Goal: Information Seeking & Learning: Learn about a topic

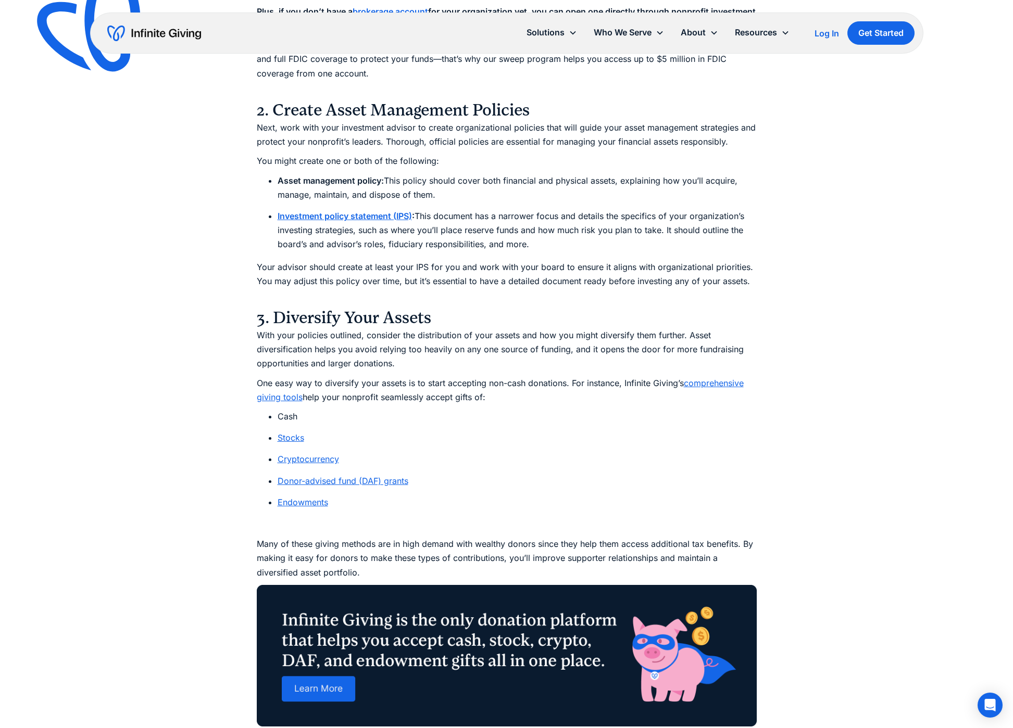
scroll to position [3276, 0]
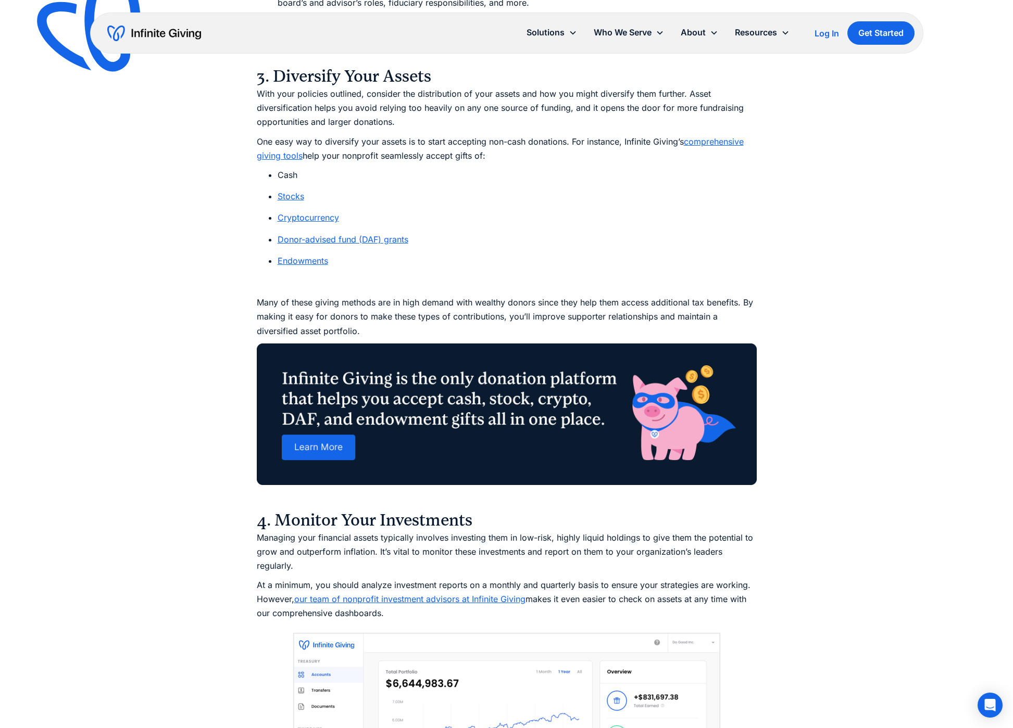
click at [289, 191] on link "Stocks" at bounding box center [291, 196] width 27 height 10
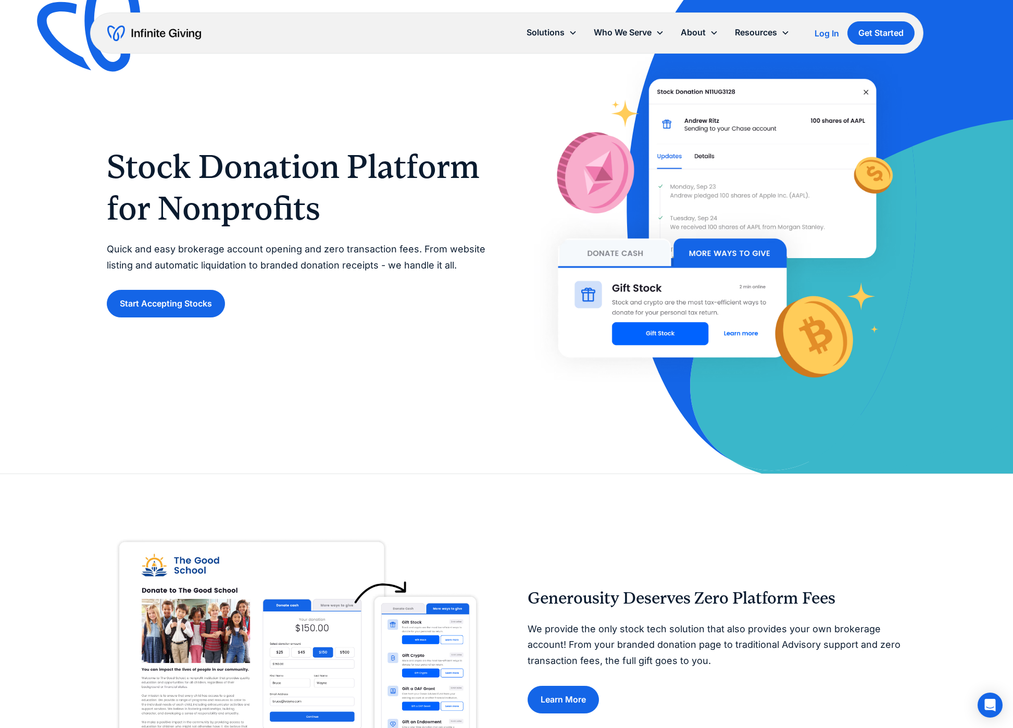
scroll to position [54, 0]
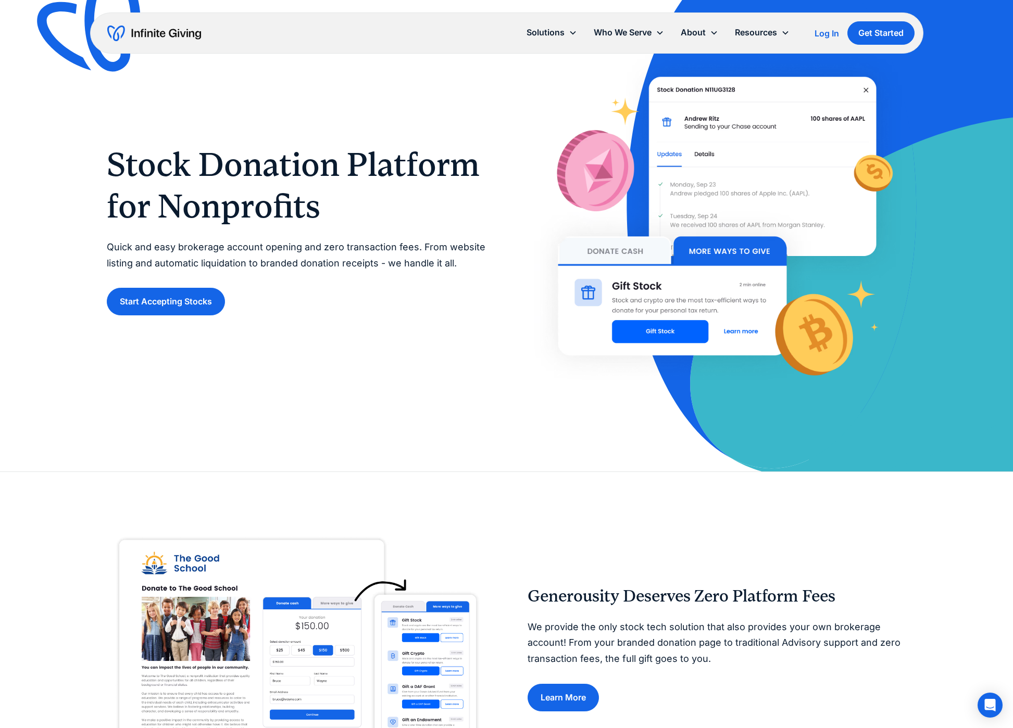
click at [646, 334] on img at bounding box center [716, 229] width 379 height 367
click at [154, 298] on link "Start Accepting Stocks" at bounding box center [166, 302] width 118 height 28
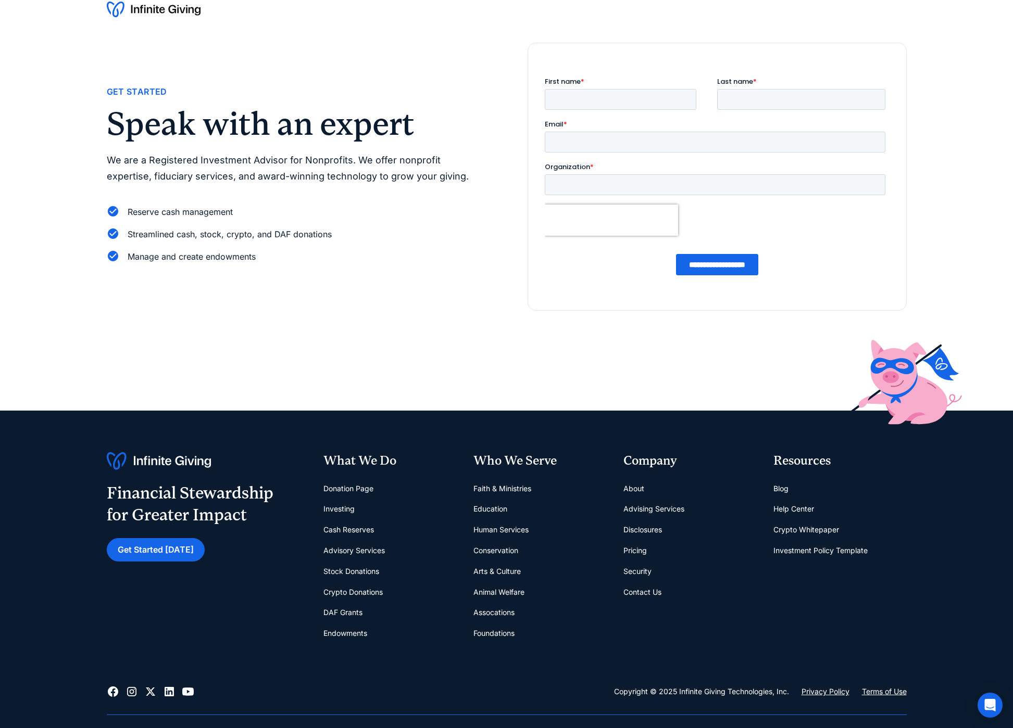
scroll to position [24, 0]
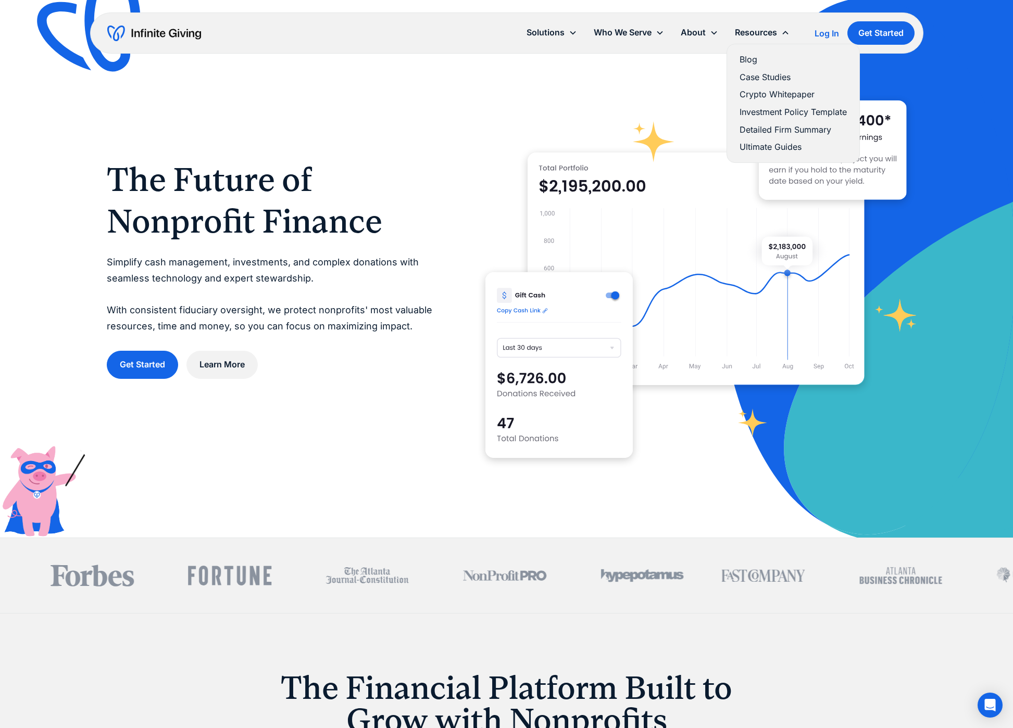
click at [755, 147] on link "Ultimate Guides" at bounding box center [792, 147] width 107 height 14
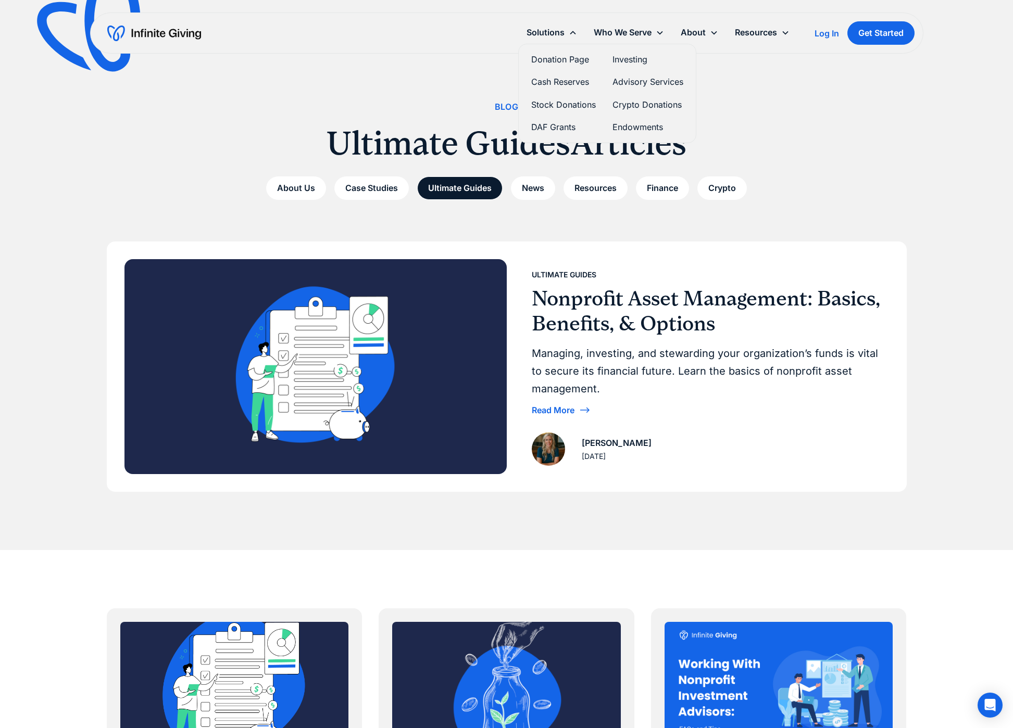
click at [558, 103] on link "Stock Donations" at bounding box center [563, 105] width 65 height 14
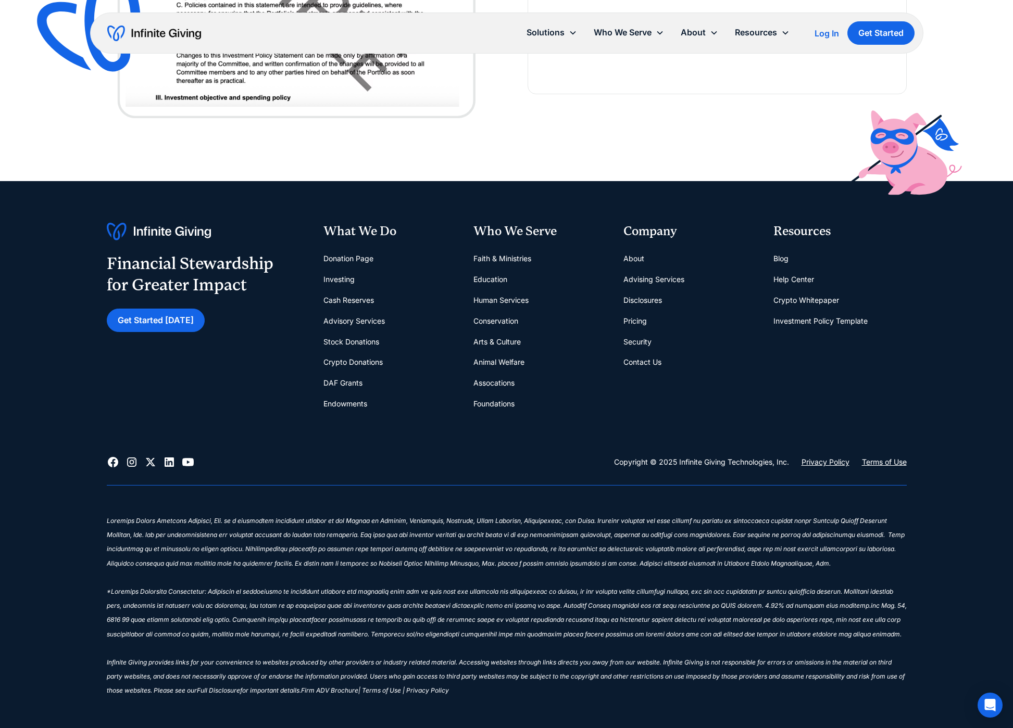
scroll to position [3118, 0]
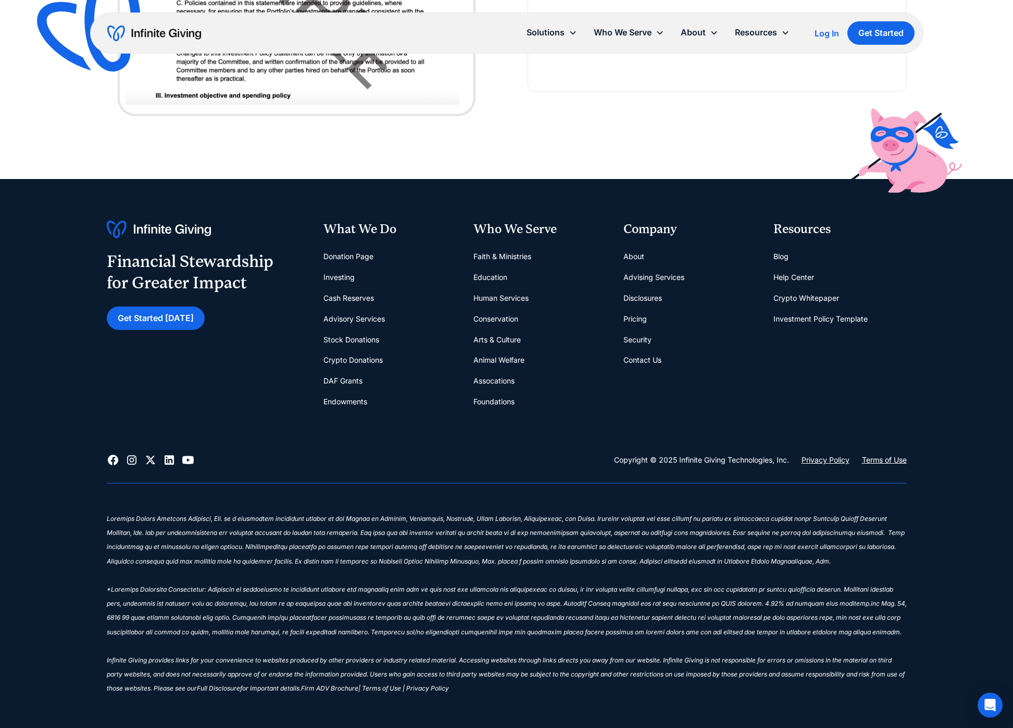
click at [369, 337] on link "Stock Donations" at bounding box center [351, 340] width 56 height 21
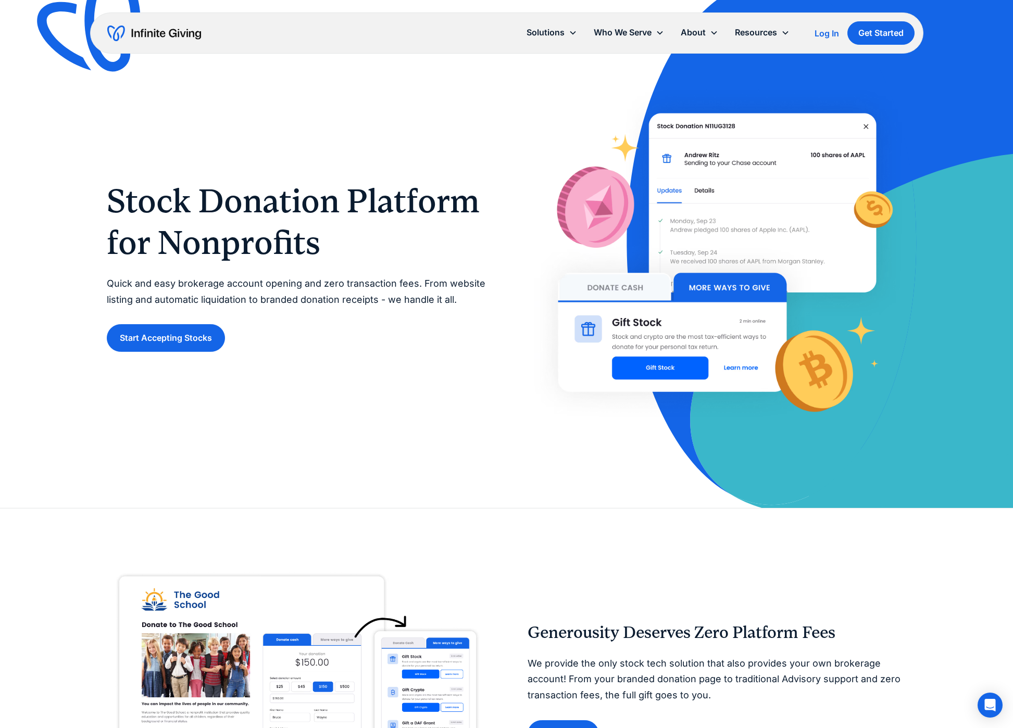
scroll to position [18, 0]
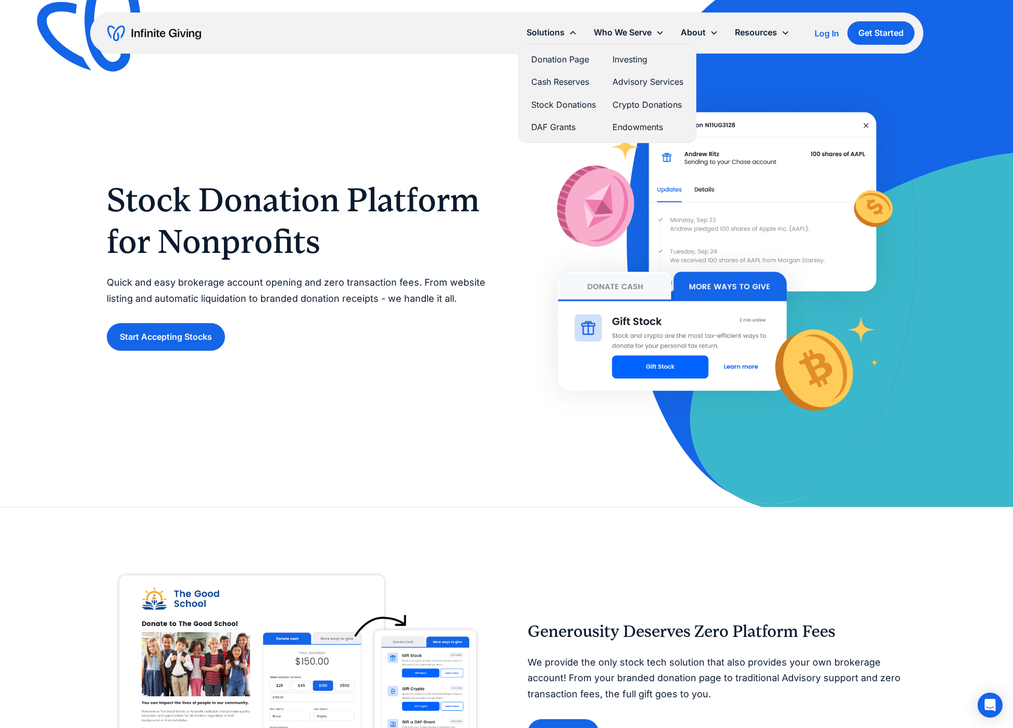
click at [545, 103] on link "Stock Donations" at bounding box center [563, 105] width 65 height 14
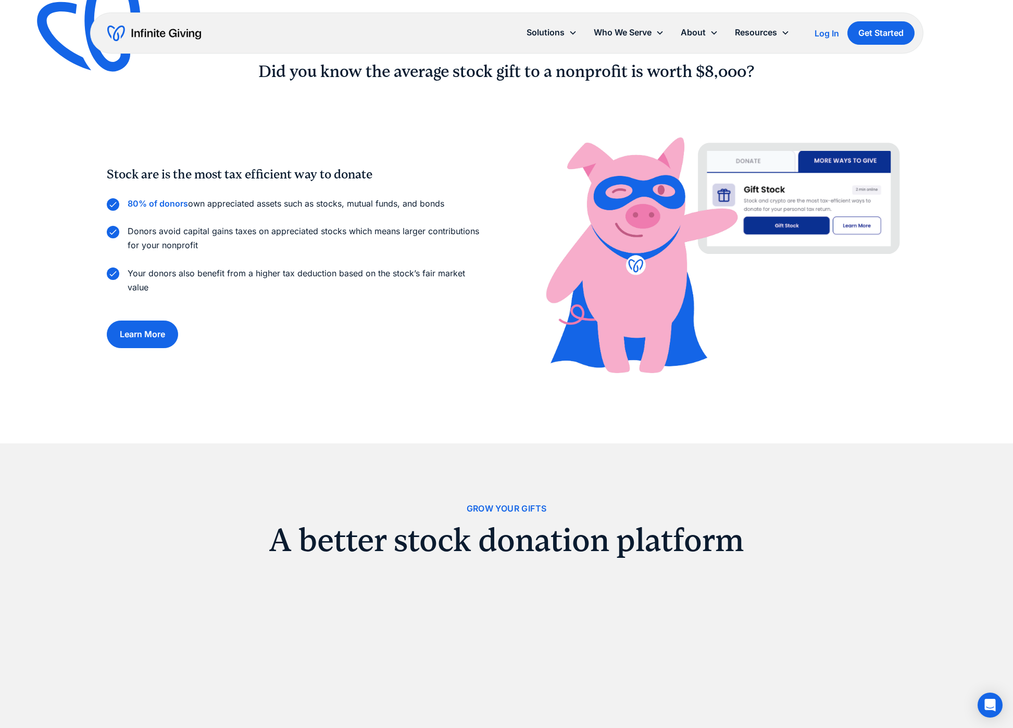
scroll to position [820, 0]
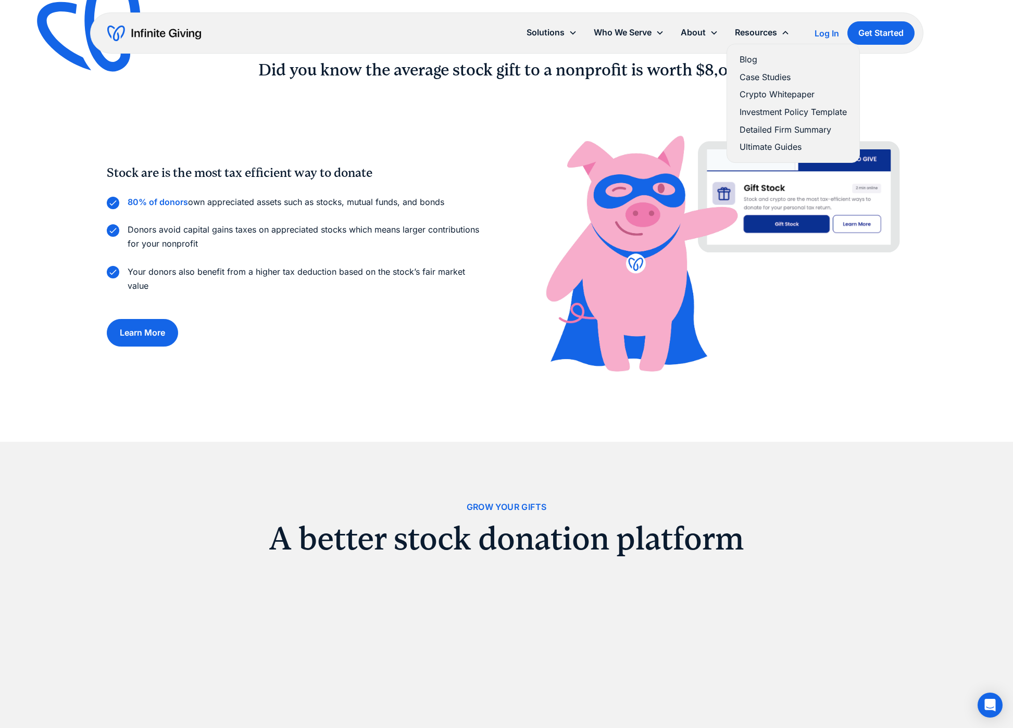
click at [759, 146] on link "Ultimate Guides" at bounding box center [792, 147] width 107 height 14
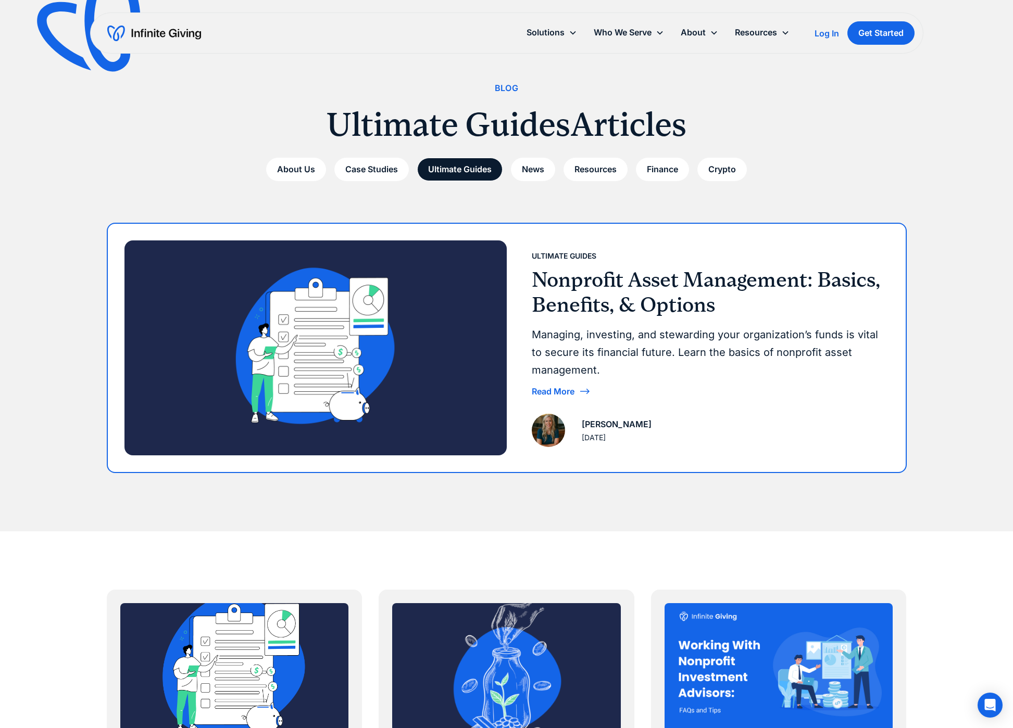
scroll to position [20, 0]
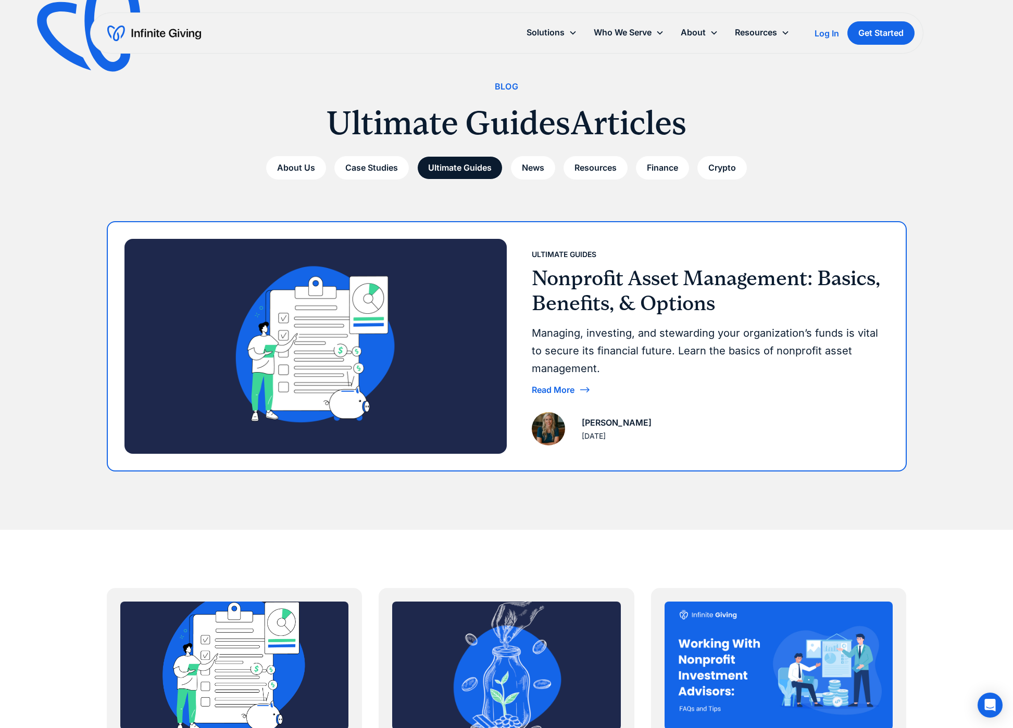
click at [574, 279] on h3 "Nonprofit Asset Management: Basics, Benefits, & Options" at bounding box center [706, 291] width 349 height 50
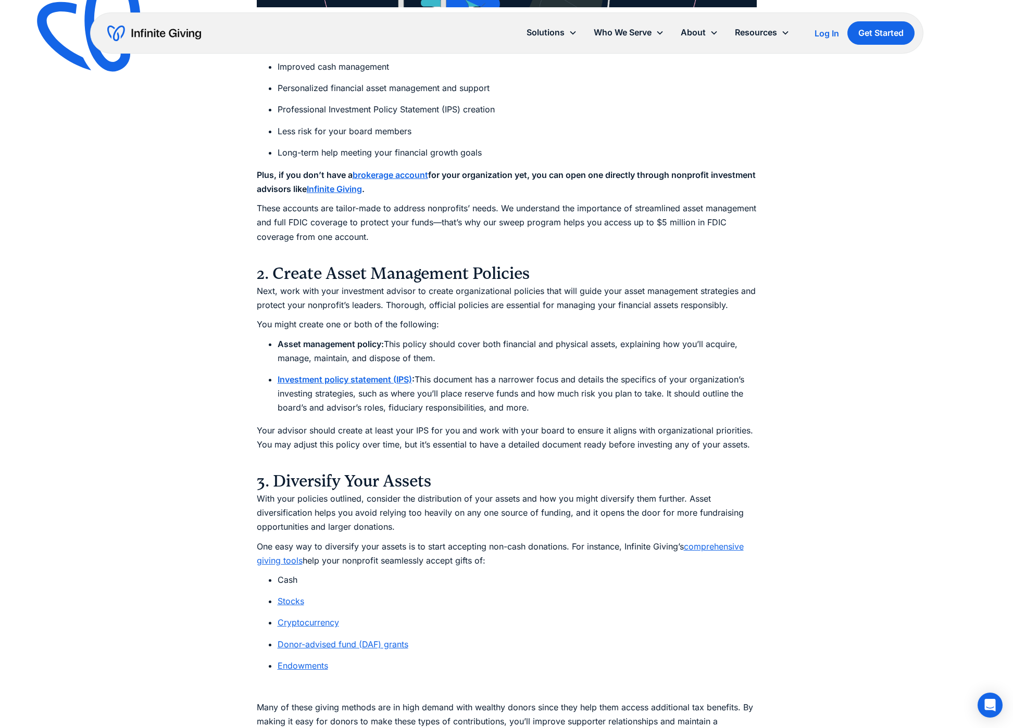
scroll to position [2883, 0]
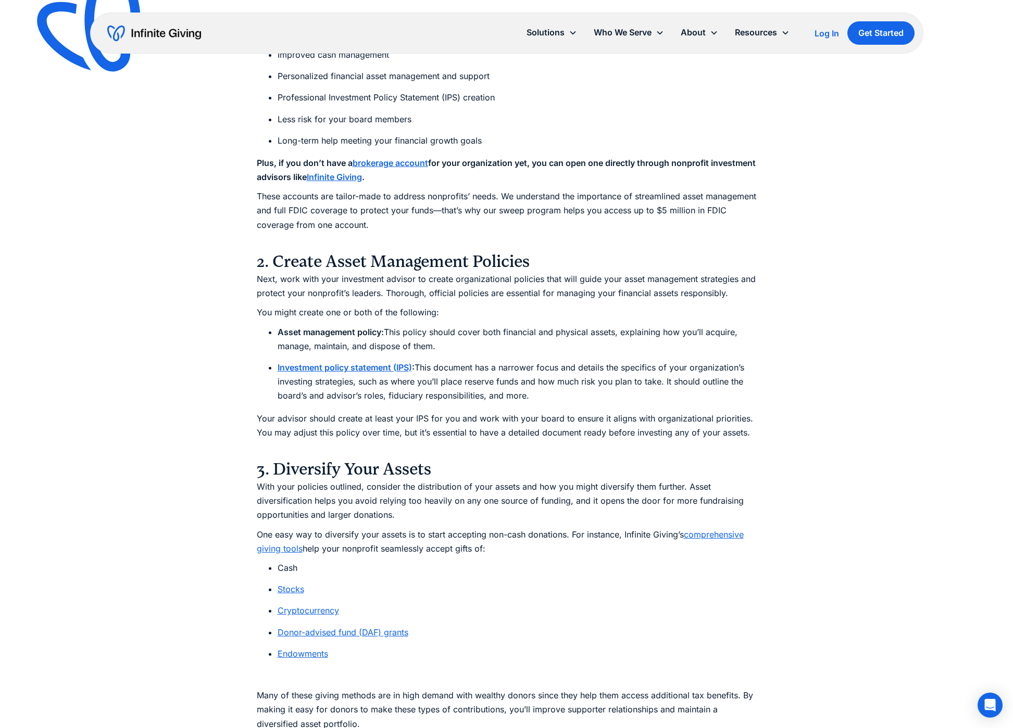
click at [292, 584] on link "Stocks" at bounding box center [291, 589] width 27 height 10
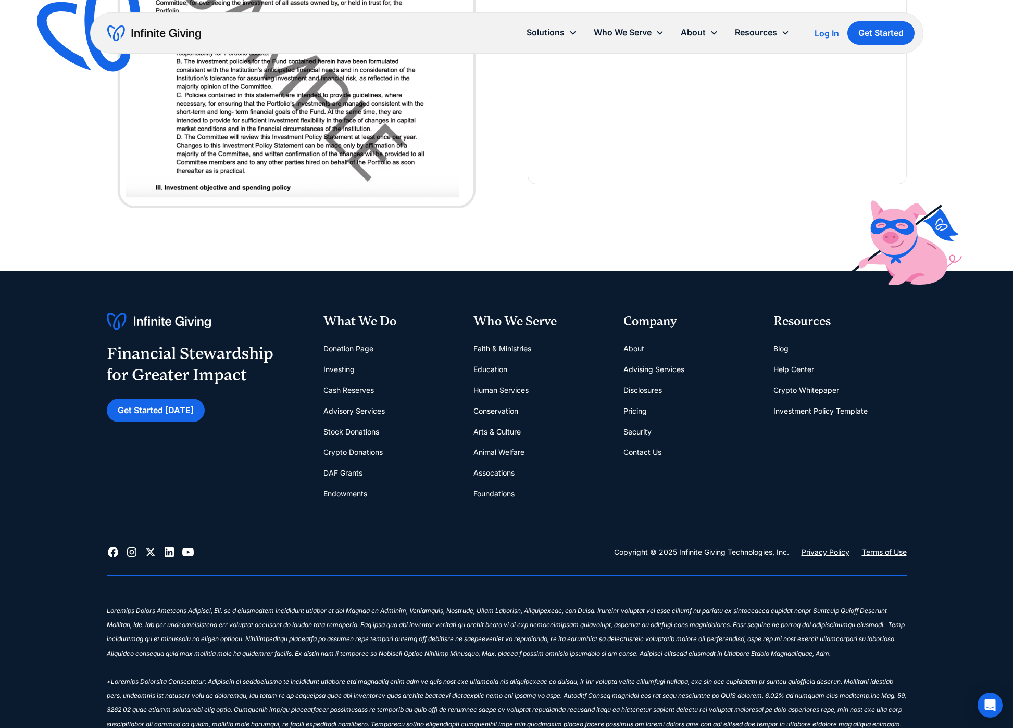
scroll to position [3027, 0]
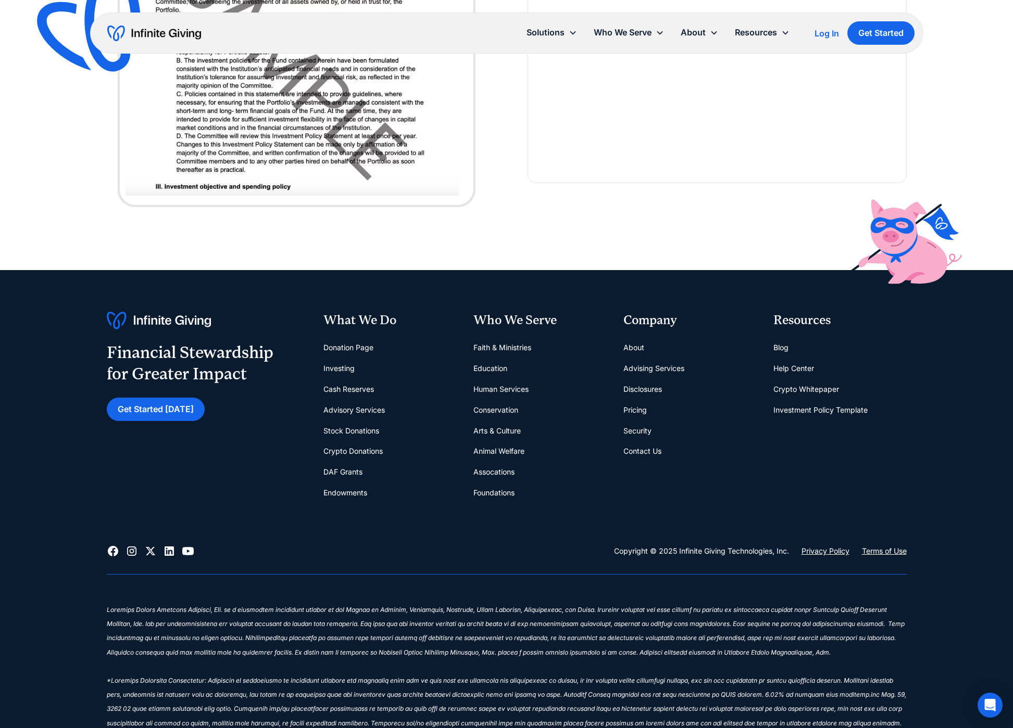
click at [354, 428] on link "Stock Donations" at bounding box center [351, 431] width 56 height 21
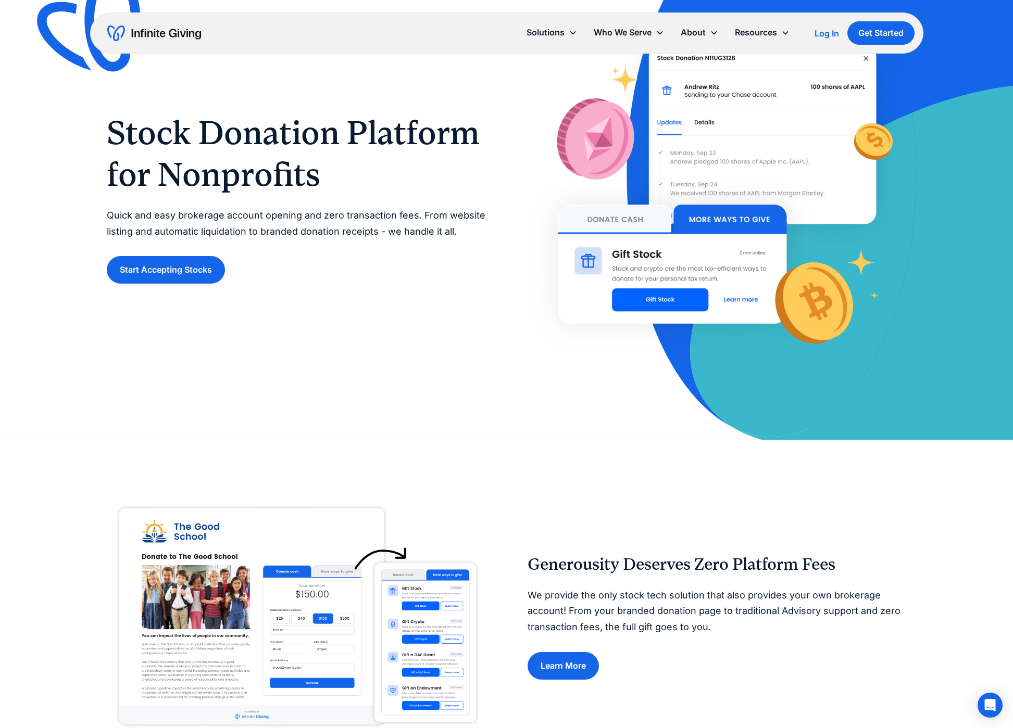
scroll to position [86, 0]
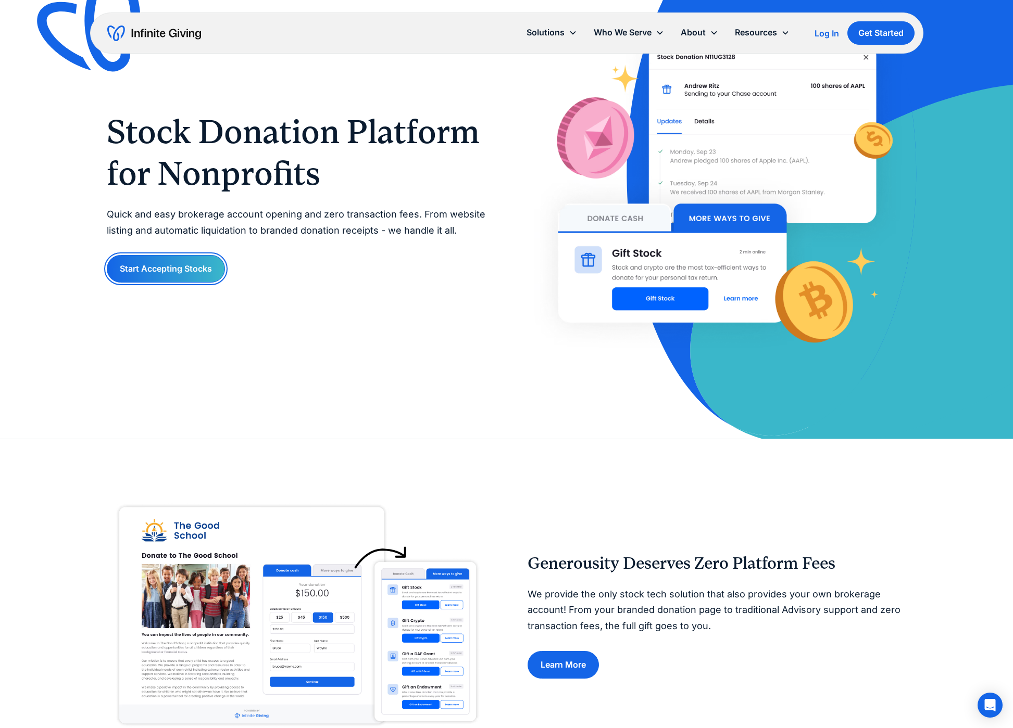
click at [149, 267] on link "Start Accepting Stocks" at bounding box center [166, 269] width 118 height 28
